Goal: Information Seeking & Learning: Learn about a topic

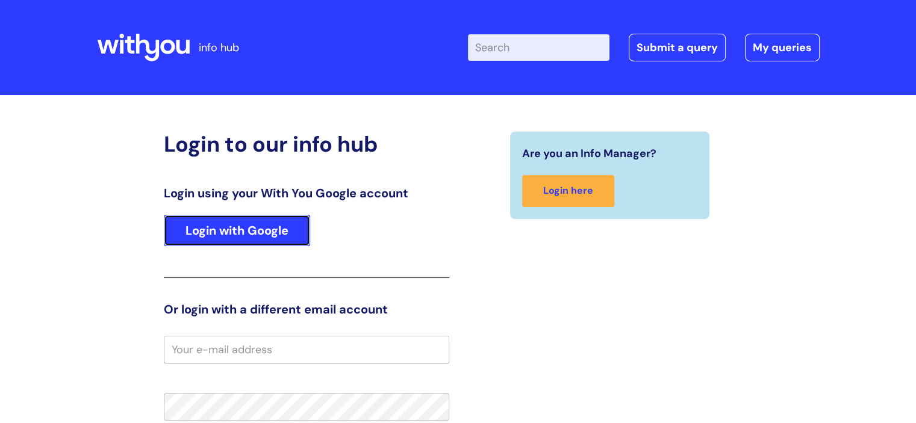
click at [227, 232] on link "Login with Google" at bounding box center [237, 230] width 146 height 31
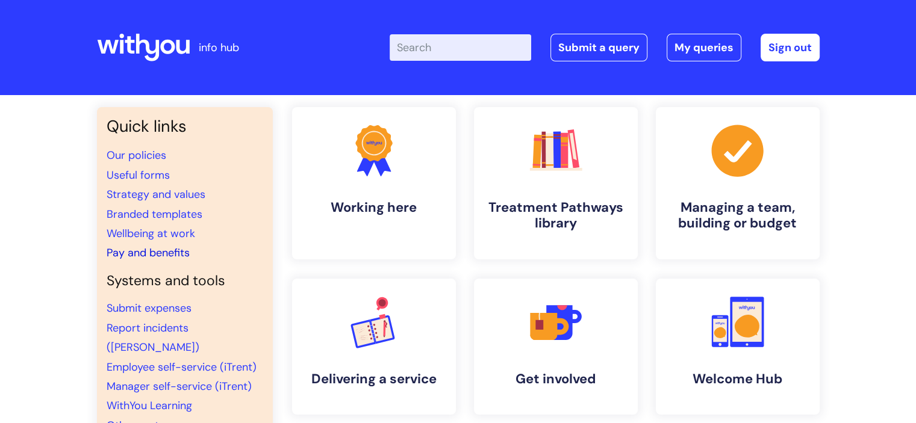
click at [160, 249] on link "Pay and benefits" at bounding box center [148, 253] width 83 height 14
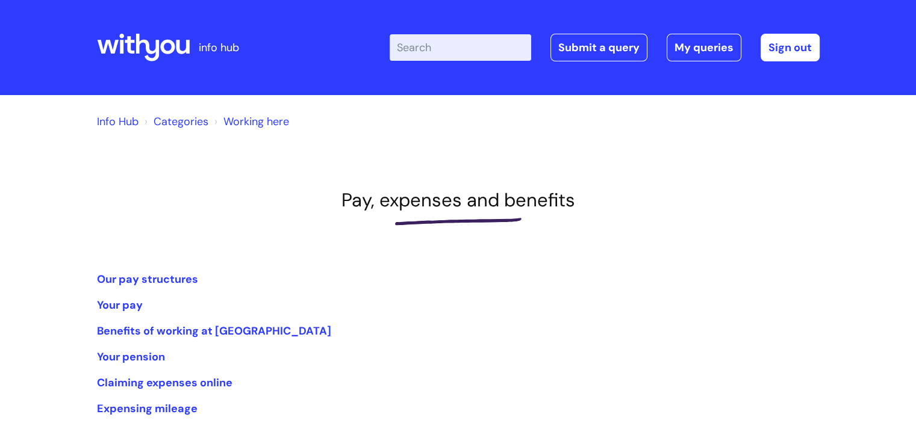
scroll to position [181, 0]
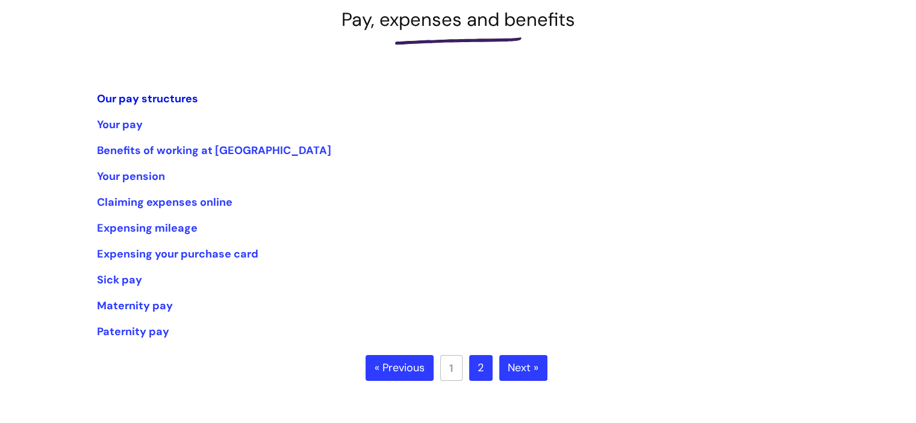
click at [173, 96] on link "Our pay structures" at bounding box center [147, 99] width 101 height 14
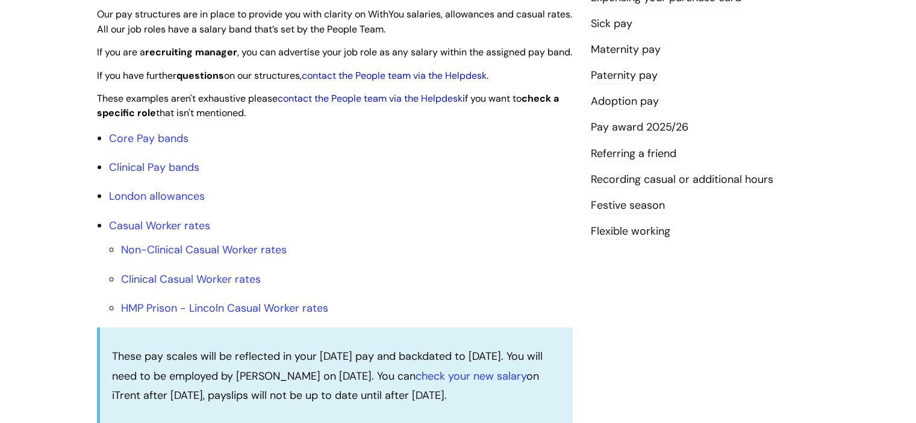
scroll to position [241, 0]
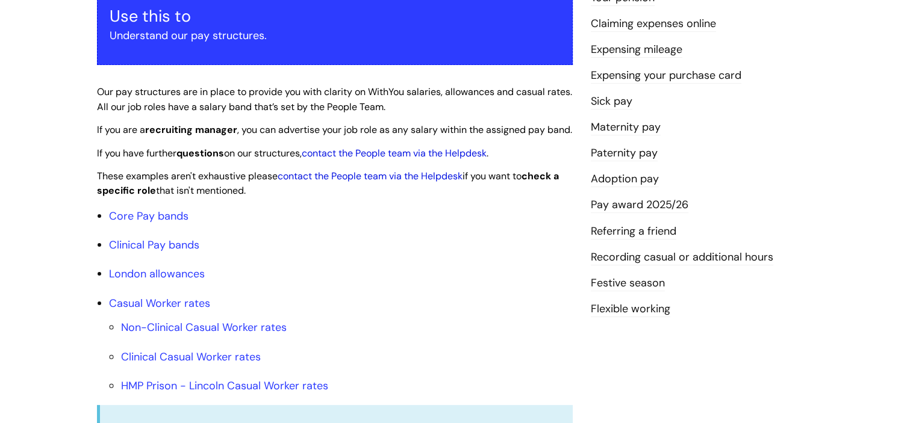
click at [609, 207] on link "Pay award 2025/26" at bounding box center [640, 206] width 98 height 16
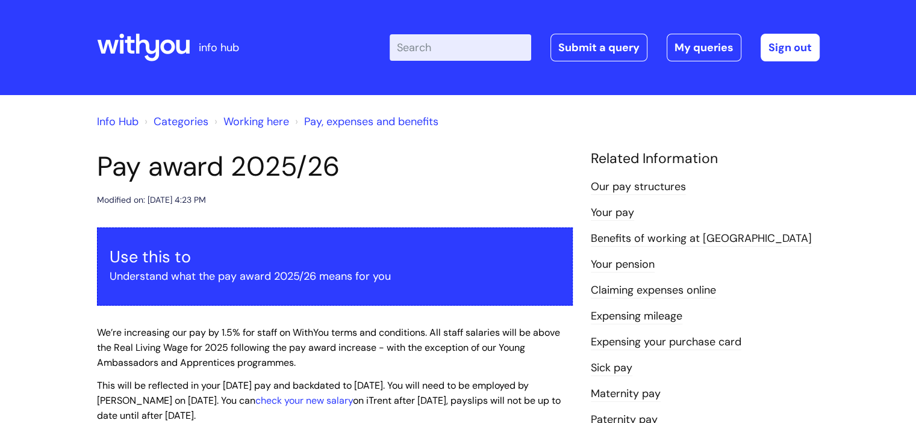
click at [619, 186] on link "Our pay structures" at bounding box center [638, 188] width 95 height 16
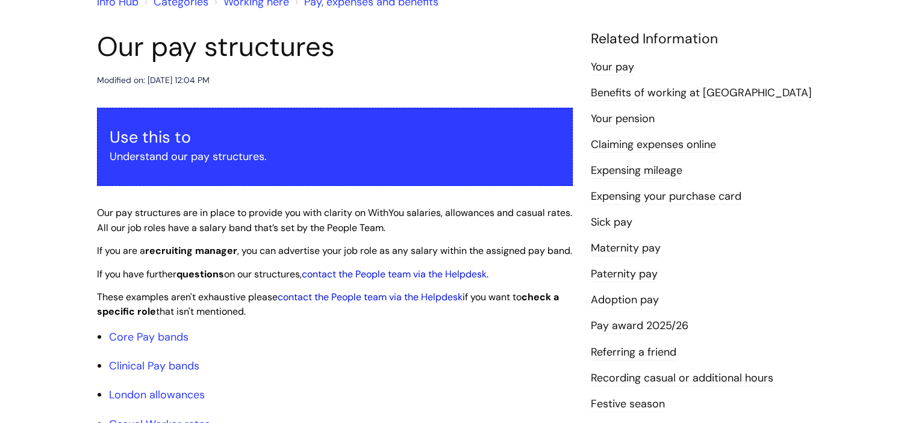
scroll to position [120, 0]
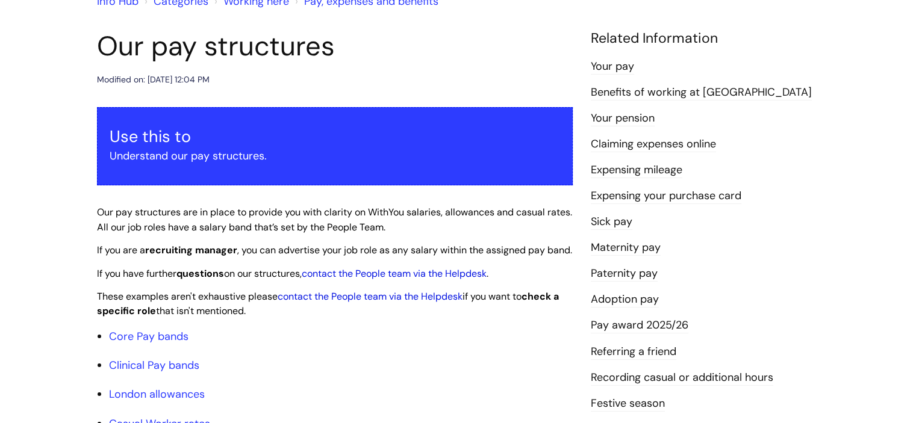
click at [616, 70] on link "Your pay" at bounding box center [612, 67] width 43 height 16
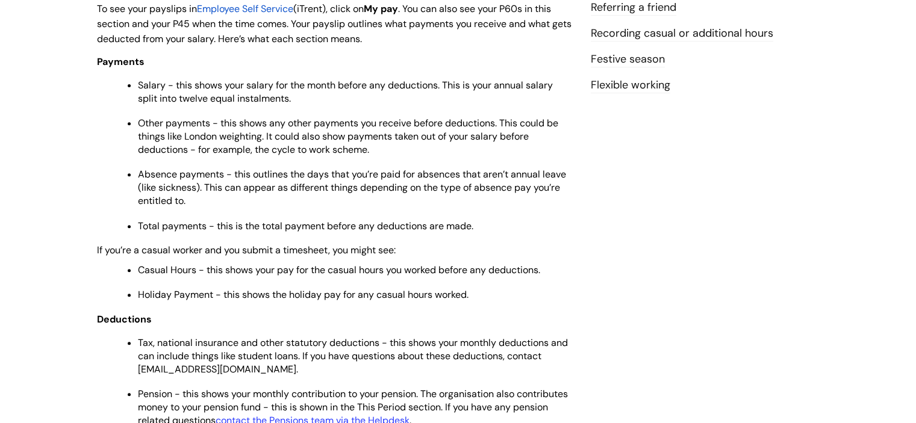
scroll to position [602, 0]
